Goal: Task Accomplishment & Management: Use online tool/utility

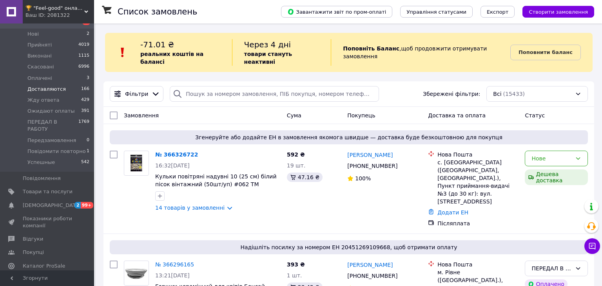
scroll to position [124, 0]
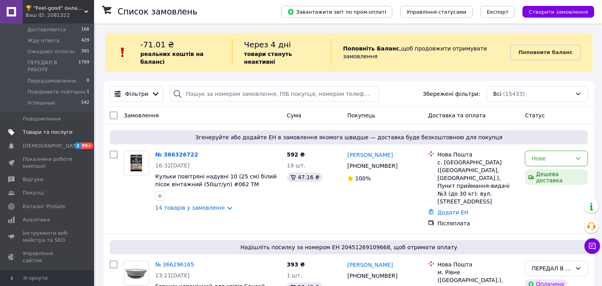
click at [52, 129] on span "Товари та послуги" at bounding box center [48, 132] width 50 height 7
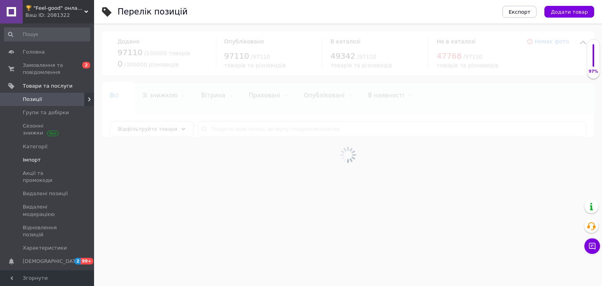
click at [37, 158] on span "Імпорт" at bounding box center [32, 160] width 18 height 7
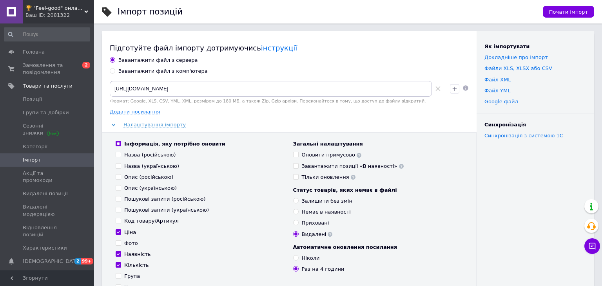
click at [74, 11] on span "🏆 "Feel-good" онлайн-магазин" at bounding box center [54, 8] width 59 height 7
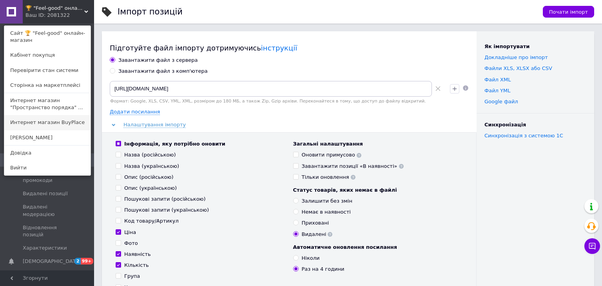
click at [58, 125] on link "Интернет магазин BuyPlace" at bounding box center [47, 122] width 86 height 15
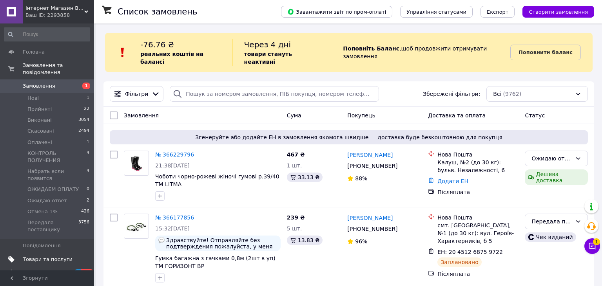
scroll to position [149, 0]
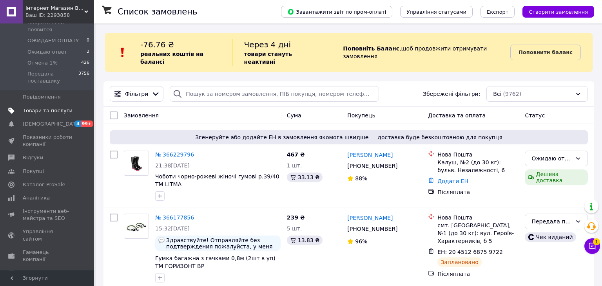
click at [38, 107] on span "Товари та послуги" at bounding box center [48, 110] width 50 height 7
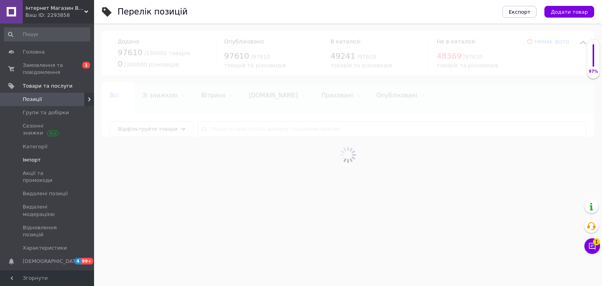
click at [46, 161] on span "Імпорт" at bounding box center [48, 160] width 50 height 7
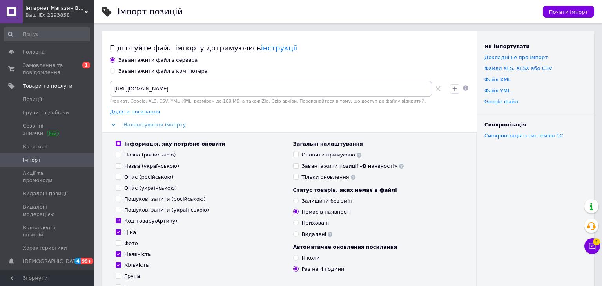
click at [143, 69] on div "Завантажити файл з комп'ютера" at bounding box center [162, 71] width 89 height 7
click at [115, 69] on input "Завантажити файл з комп'ютера" at bounding box center [112, 70] width 5 height 5
radio input "true"
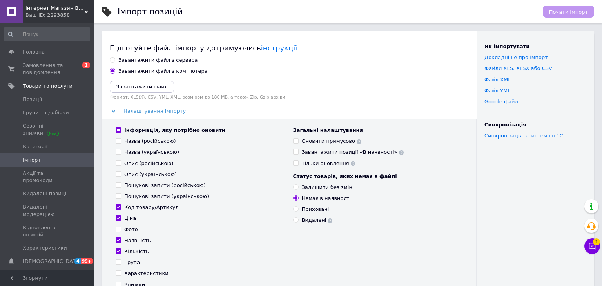
click at [157, 94] on div "Завантажити файл Формат: XLS(X), CSV, YML, XML, розміром до 180 МБ, а також Zip…" at bounding box center [289, 90] width 359 height 19
click at [147, 88] on icon "Завантажити файл" at bounding box center [142, 87] width 52 height 6
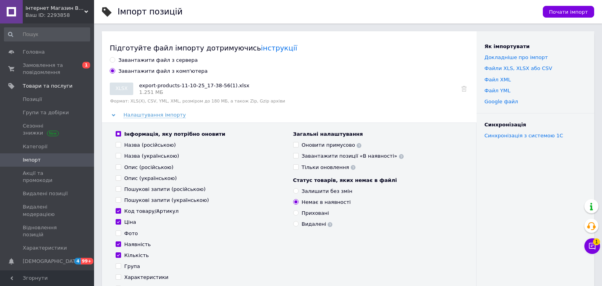
click at [119, 144] on input "Назва (російською)" at bounding box center [118, 144] width 5 height 5
checkbox input "true"
click at [117, 156] on input "Назва (українською)" at bounding box center [118, 155] width 5 height 5
checkbox input "true"
click at [119, 167] on input "Опис (російською)" at bounding box center [118, 167] width 5 height 5
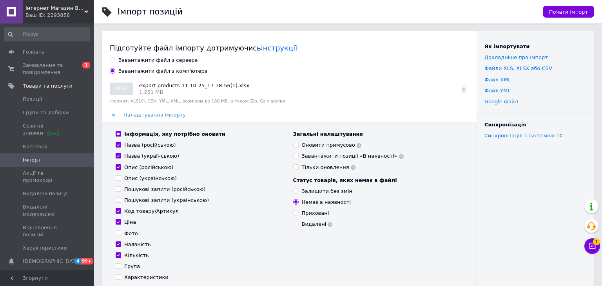
checkbox input "true"
click at [118, 178] on input "Опис (українською)" at bounding box center [118, 178] width 5 height 5
checkbox input "true"
click at [118, 190] on input "Пошукові запити (російською)" at bounding box center [118, 188] width 5 height 5
checkbox input "true"
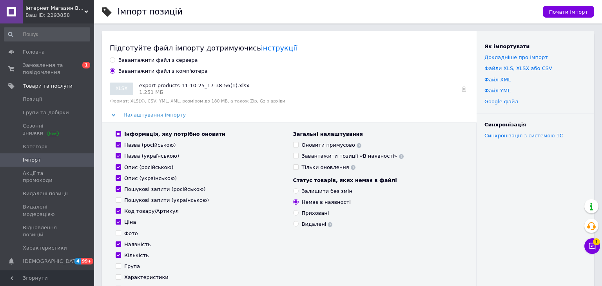
click at [117, 199] on input "Пошукові запити (українською)" at bounding box center [118, 199] width 5 height 5
checkbox input "true"
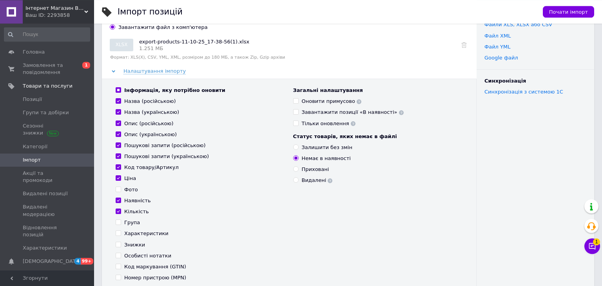
scroll to position [83, 0]
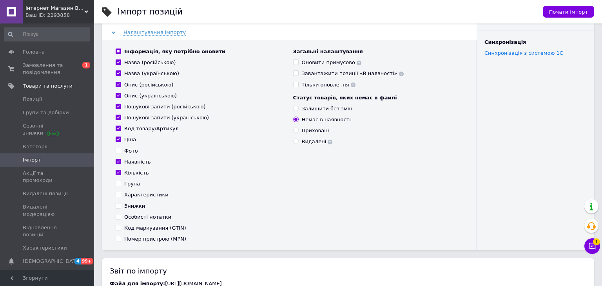
click at [118, 195] on input "Характеристики" at bounding box center [118, 194] width 5 height 5
checkbox input "true"
click at [118, 219] on input "Особисті нотатки" at bounding box center [118, 216] width 5 height 5
checkbox input "true"
click at [120, 204] on input "Знижки" at bounding box center [118, 205] width 5 height 5
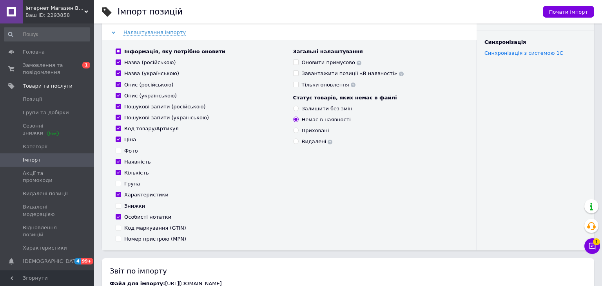
checkbox input "true"
click at [299, 65] on label "Оновити примусово" at bounding box center [327, 62] width 69 height 7
click at [298, 65] on input "Оновити примусово" at bounding box center [295, 62] width 5 height 5
checkbox input "true"
click at [295, 109] on input "Залишити без змін" at bounding box center [295, 108] width 5 height 5
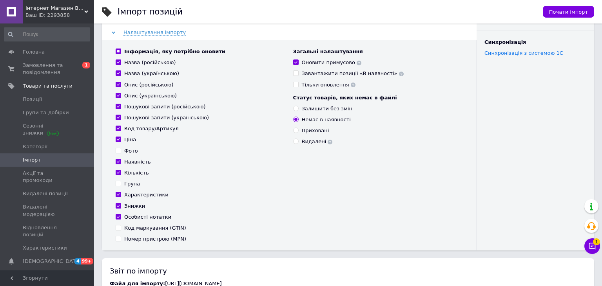
radio input "true"
click at [576, 9] on span "Почати імпорт" at bounding box center [568, 12] width 39 height 6
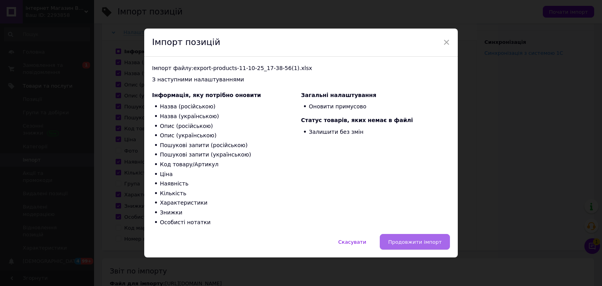
click at [427, 245] on span "Продовжити імпорт" at bounding box center [415, 242] width 54 height 6
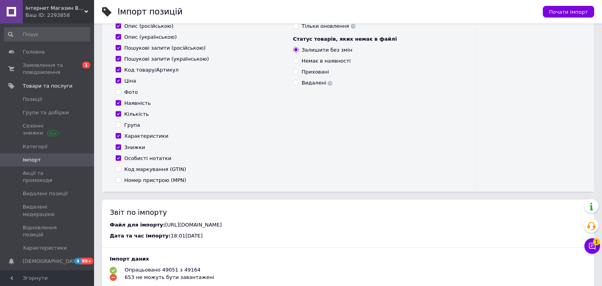
scroll to position [207, 0]
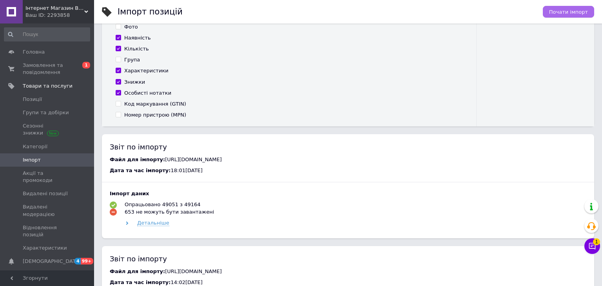
click at [571, 11] on span "Почати імпорт" at bounding box center [568, 12] width 39 height 6
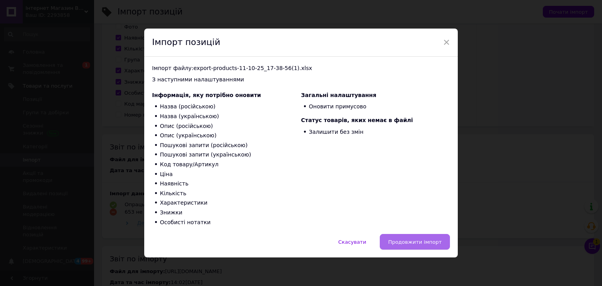
click at [420, 239] on span "Продовжити імпорт" at bounding box center [415, 242] width 54 height 6
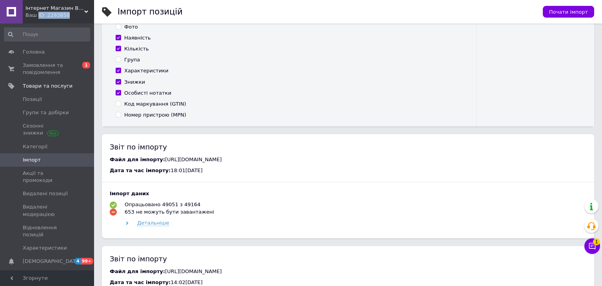
drag, startPoint x: 67, startPoint y: 13, endPoint x: 36, endPoint y: 17, distance: 31.2
click at [36, 17] on div "Ваш ID: 2293858" at bounding box center [59, 15] width 69 height 7
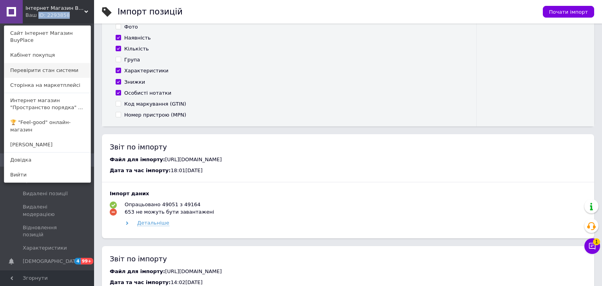
copy div "ID: 2293858"
click at [192, 22] on div "Імпорт позицій" at bounding box center [326, 12] width 417 height 24
click at [58, 12] on div "Ваш ID: 2293858" at bounding box center [41, 15] width 33 height 7
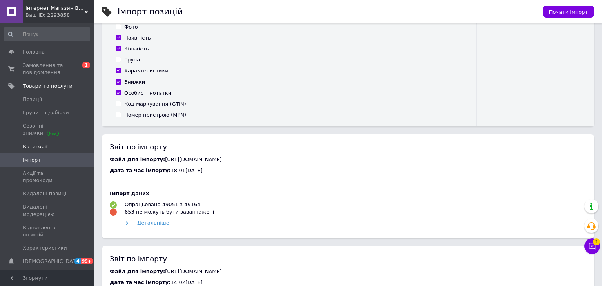
scroll to position [0, 0]
